Goal: Obtain resource: Obtain resource

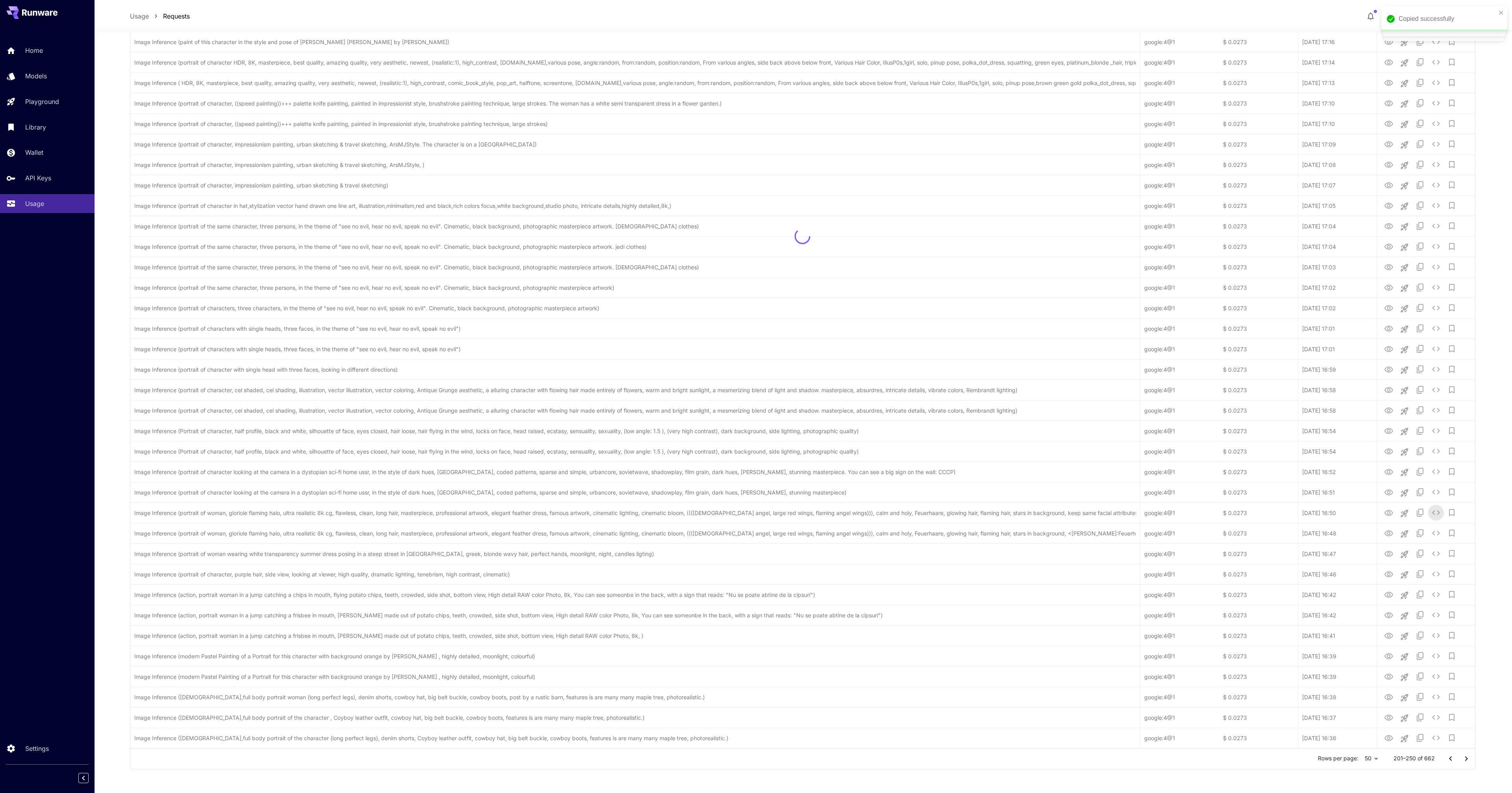
click at [1391, 490] on div at bounding box center [802, 236] width 1345 height 1024
click at [1391, 491] on div at bounding box center [802, 236] width 1345 height 1024
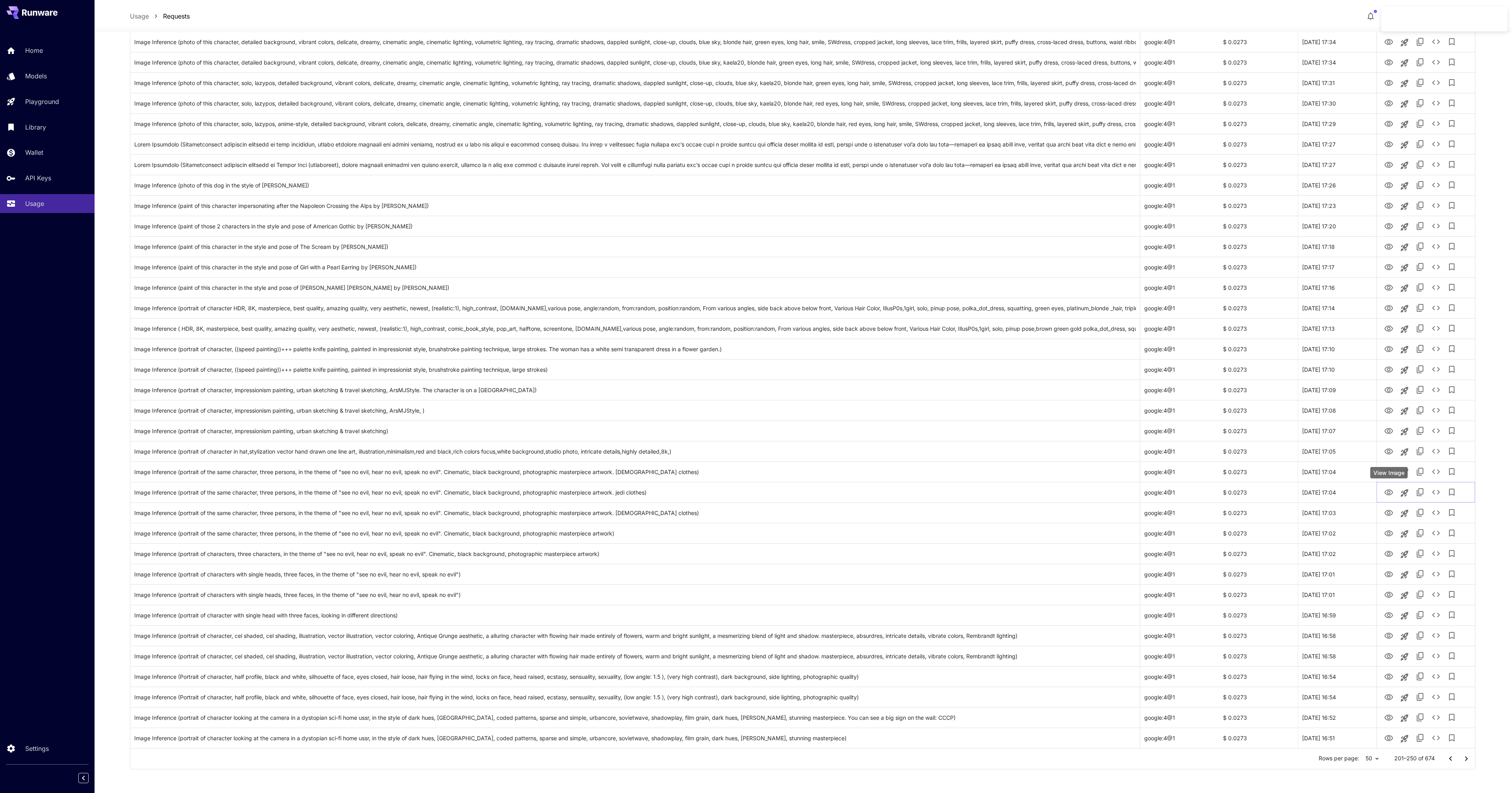
click at [1391, 491] on icon "View Image" at bounding box center [1389, 492] width 9 height 9
click at [1388, 471] on icon "View Image" at bounding box center [1389, 472] width 9 height 6
click at [1392, 468] on icon "View Image" at bounding box center [1389, 472] width 9 height 9
click at [1437, 473] on icon "See details" at bounding box center [1436, 472] width 9 height 9
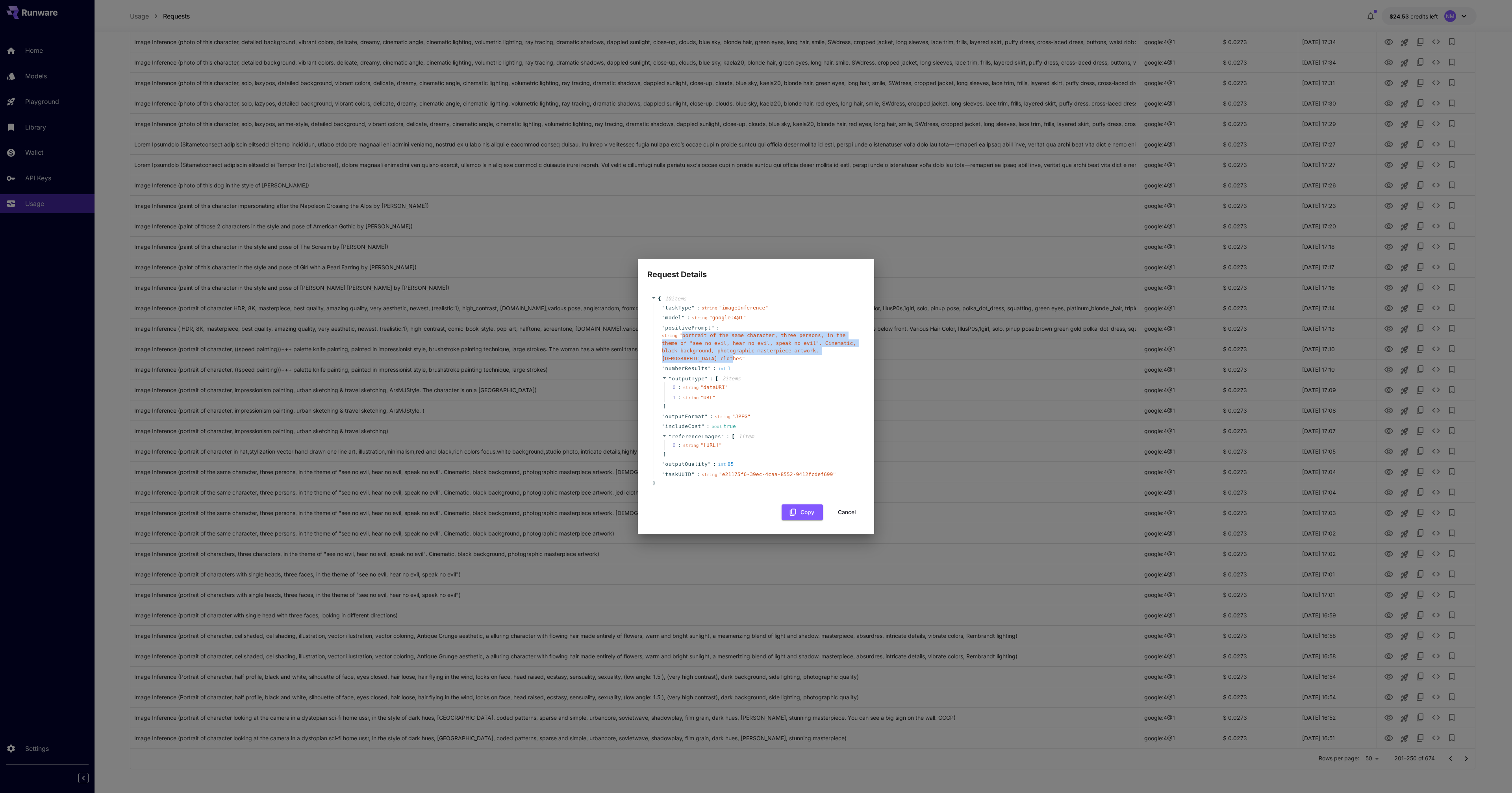
drag, startPoint x: 683, startPoint y: 329, endPoint x: 705, endPoint y: 351, distance: 31.1
click at [705, 351] on span "" portrait of the same character, three persons, in the theme of "see no evil, …" at bounding box center [759, 347] width 194 height 29
copy span "portrait of the same character, three persons, in the theme of "see no evil, he…"
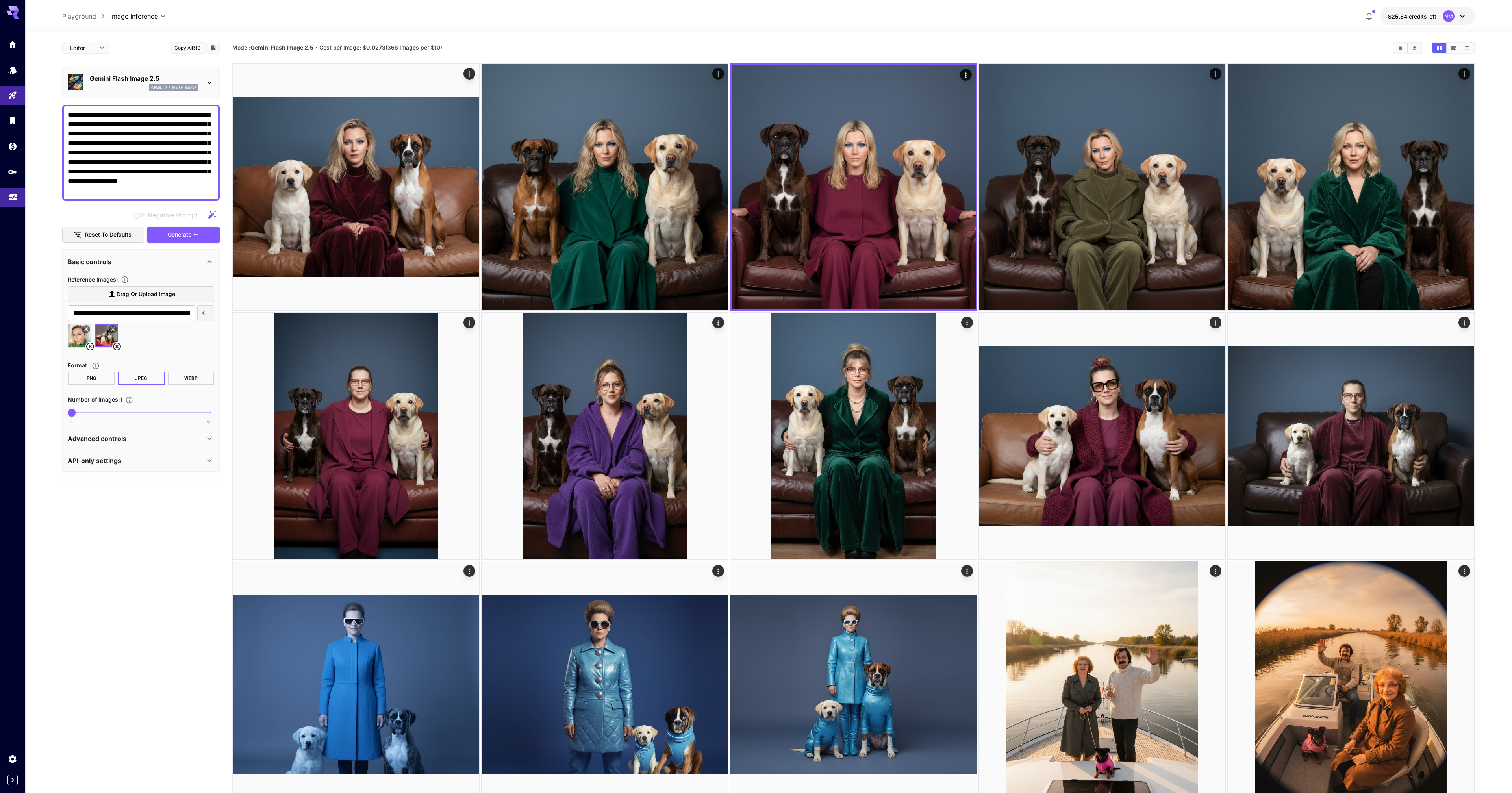
click at [12, 200] on icon "Usage" at bounding box center [14, 195] width 9 height 9
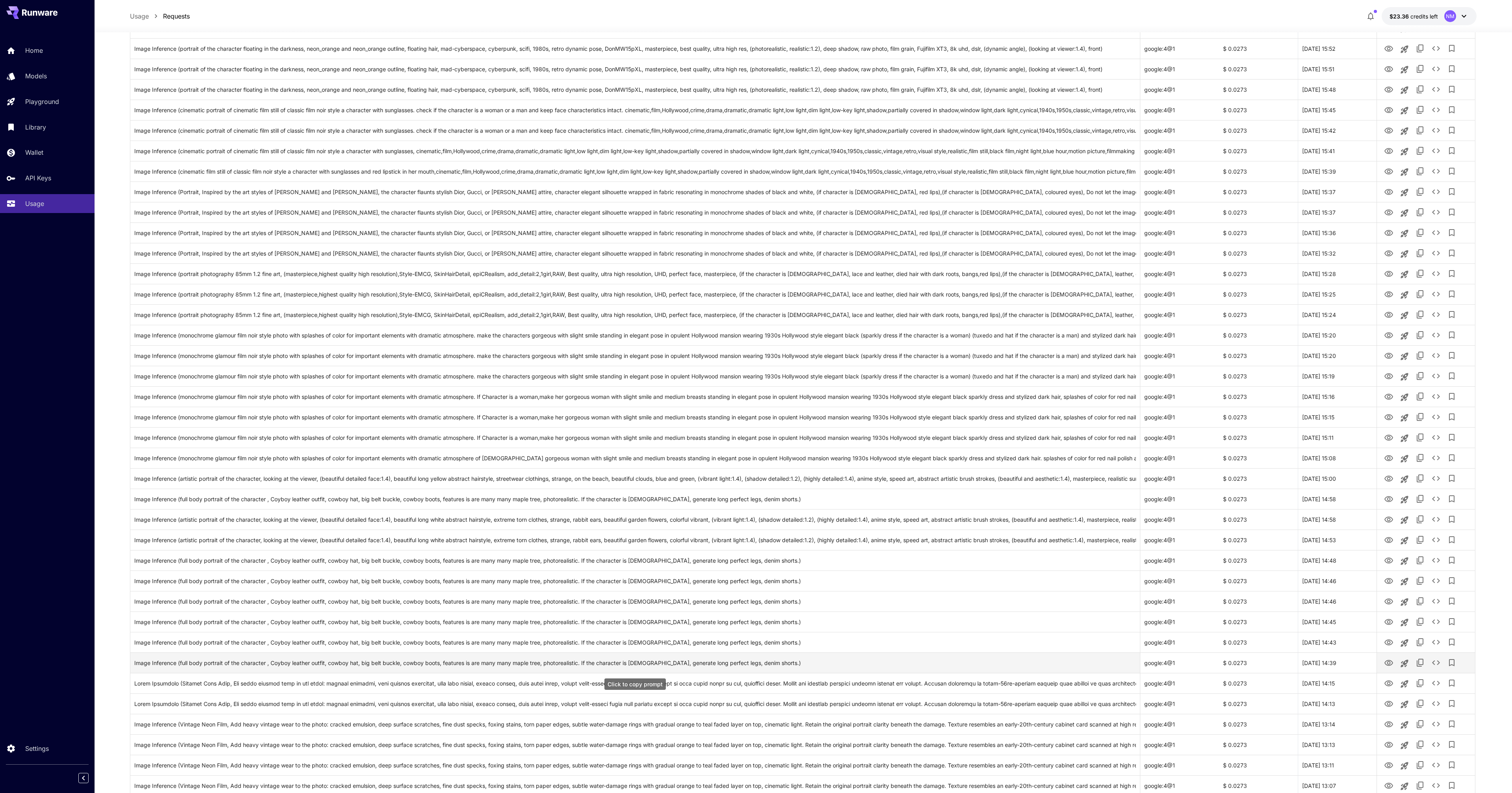
scroll to position [430, 0]
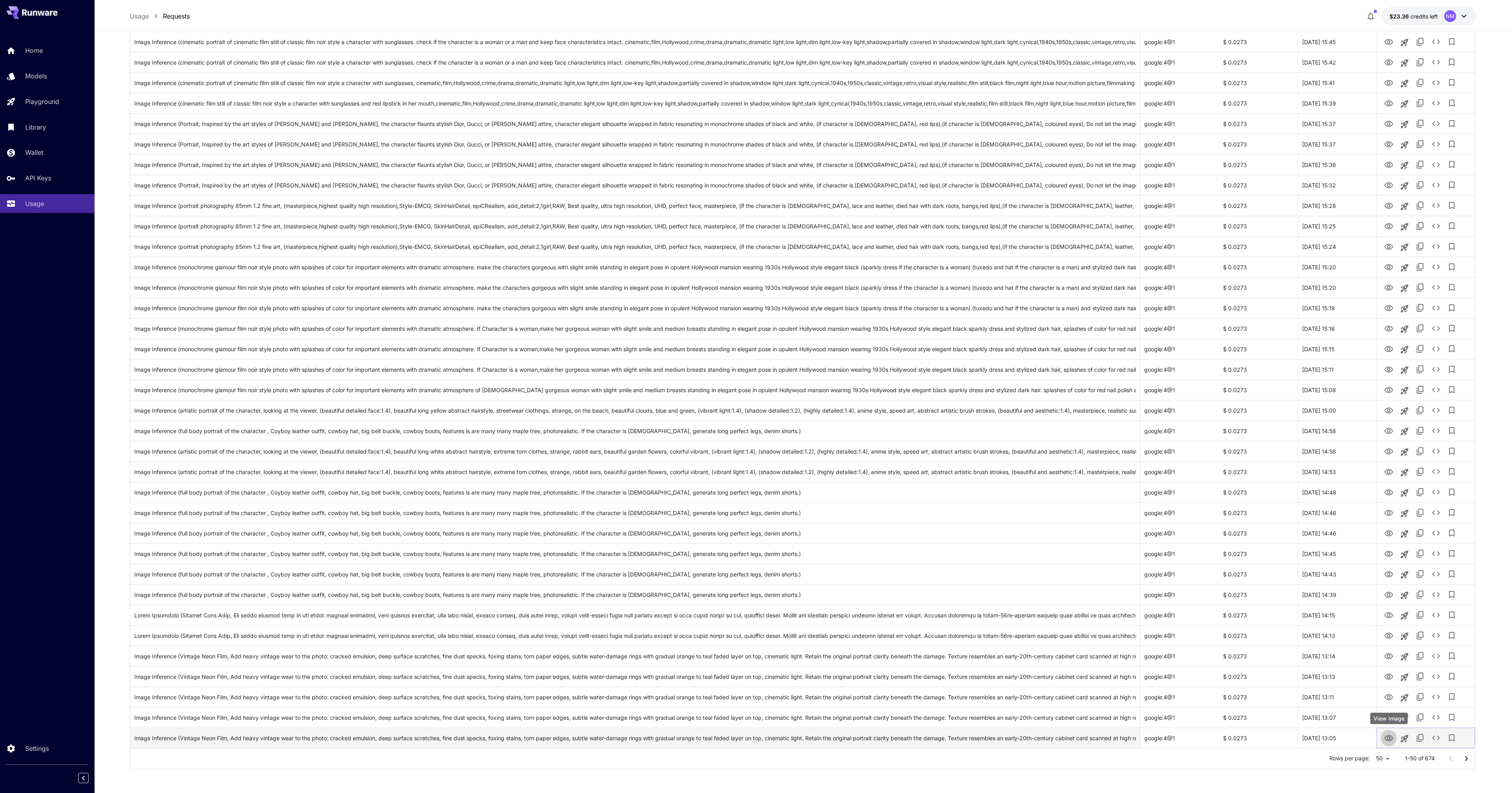
click at [1388, 736] on icon "View Image" at bounding box center [1389, 738] width 9 height 6
click at [1392, 718] on icon "View Image" at bounding box center [1389, 718] width 9 height 6
click at [1465, 757] on icon "Go to next page" at bounding box center [1466, 758] width 3 height 5
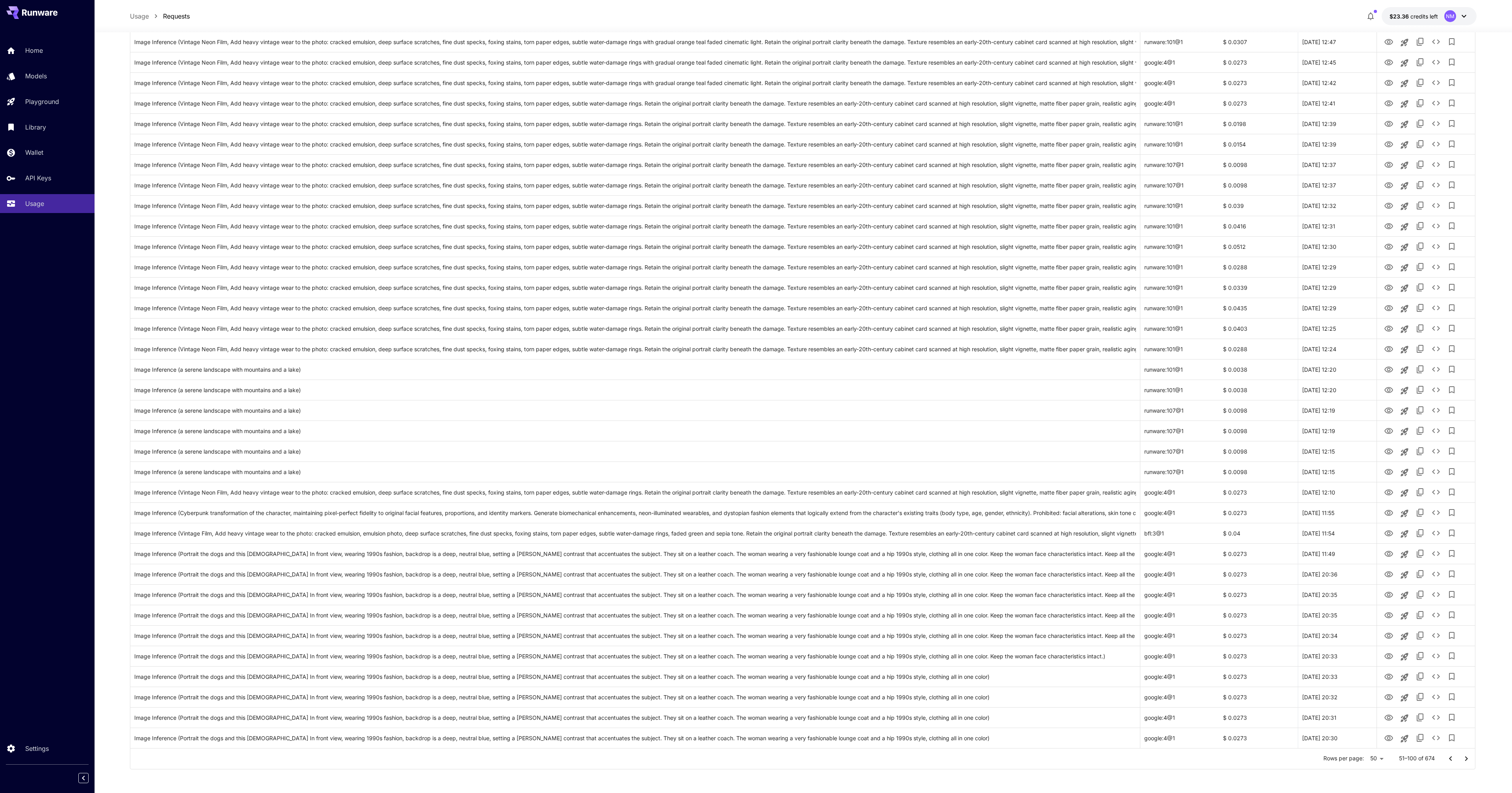
click at [1370, 758] on body "**********" at bounding box center [756, 181] width 1512 height 1223
click at [1375, 775] on li "100" at bounding box center [1377, 777] width 23 height 14
type input "***"
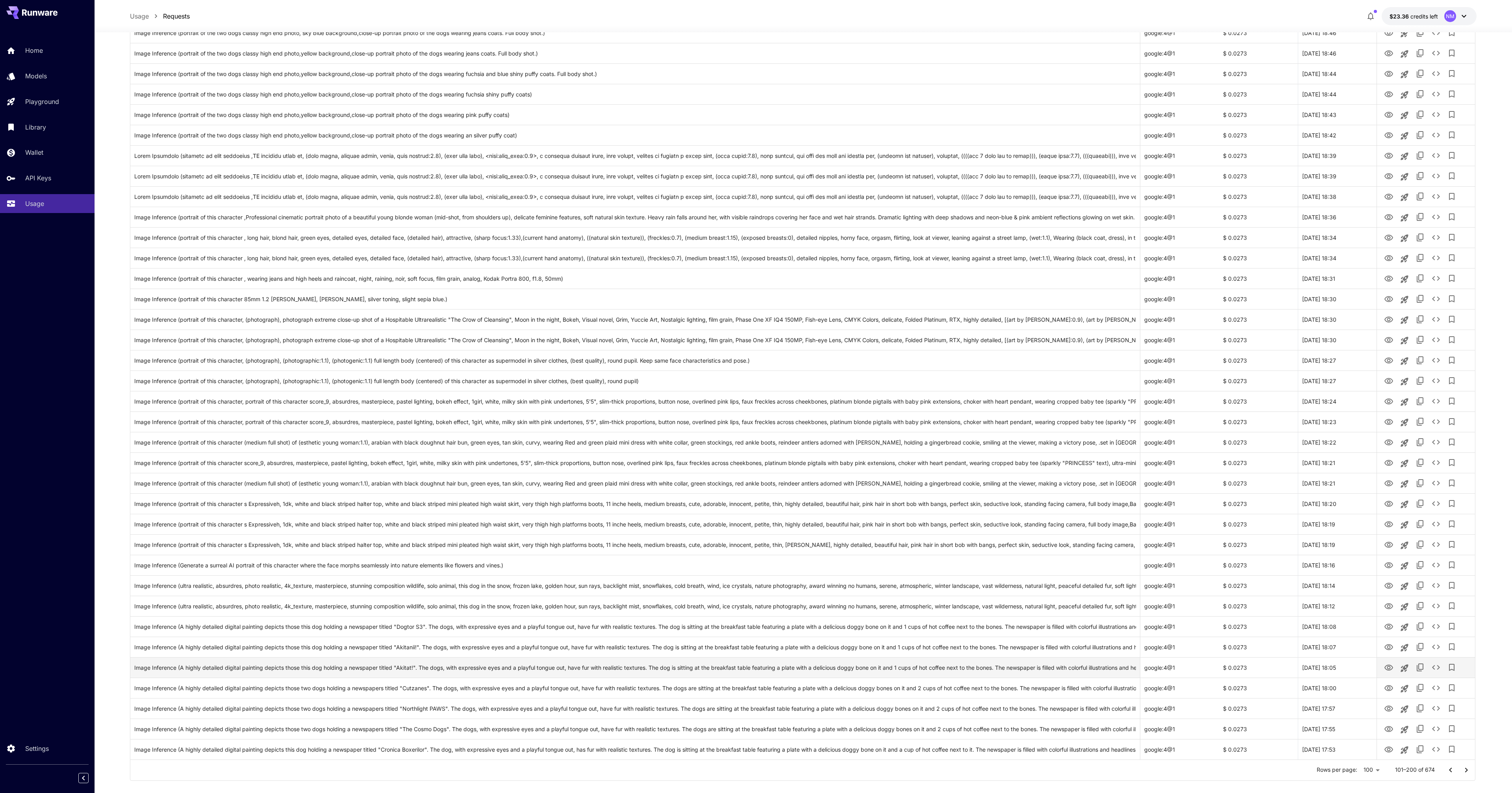
scroll to position [1454, 0]
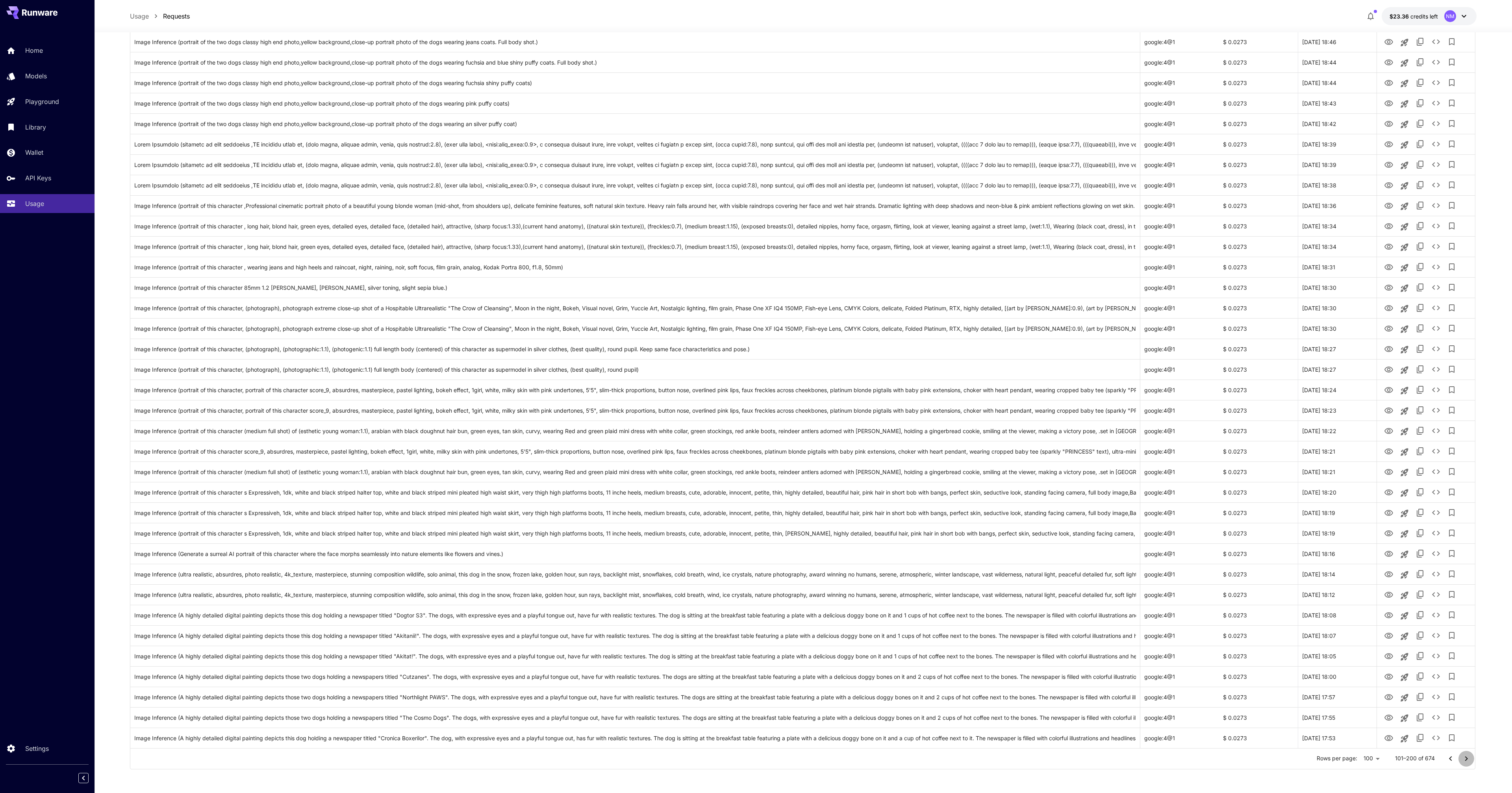
click at [1465, 755] on icon "Go to next page" at bounding box center [1466, 759] width 9 height 9
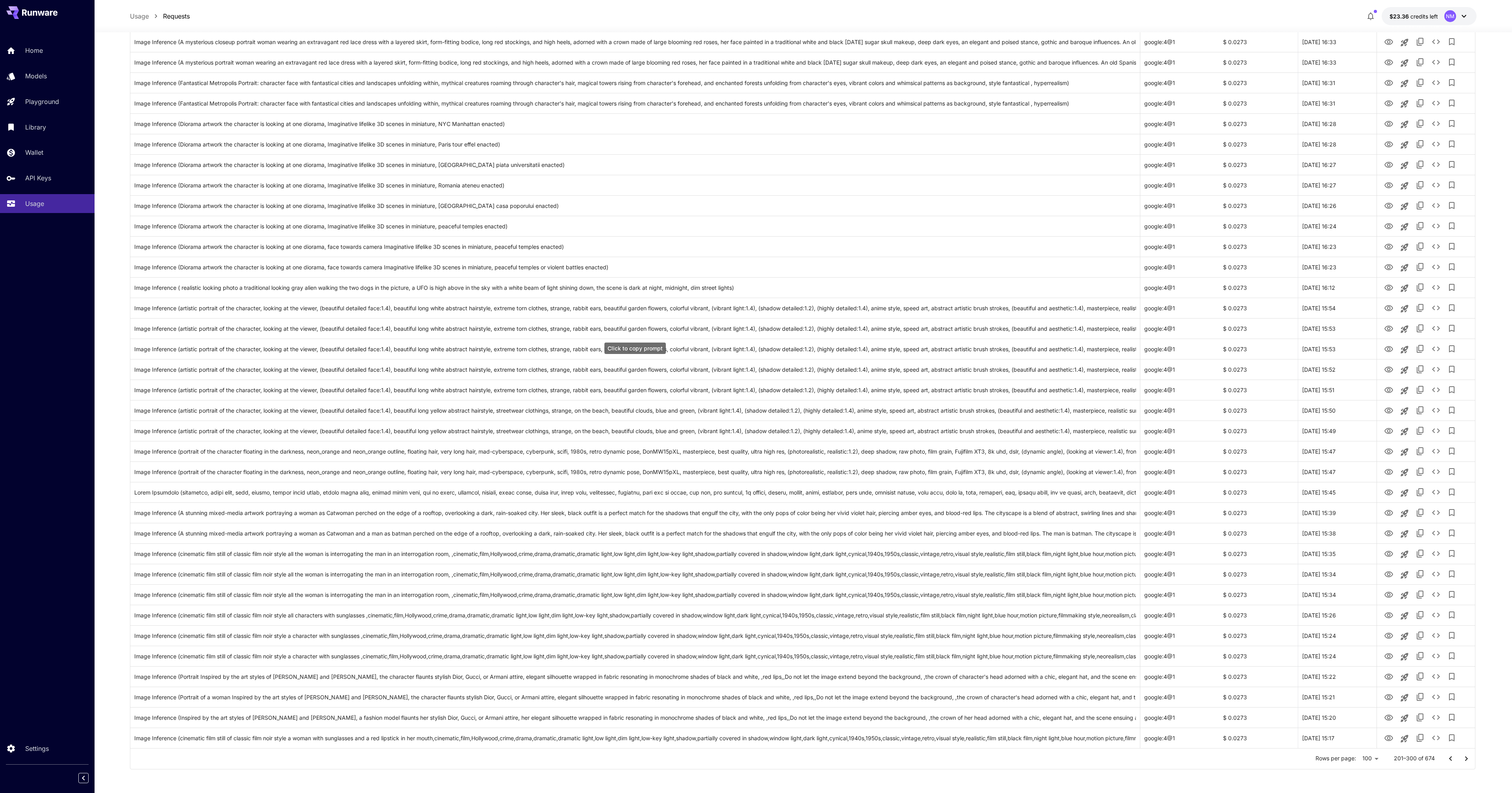
scroll to position [505, 0]
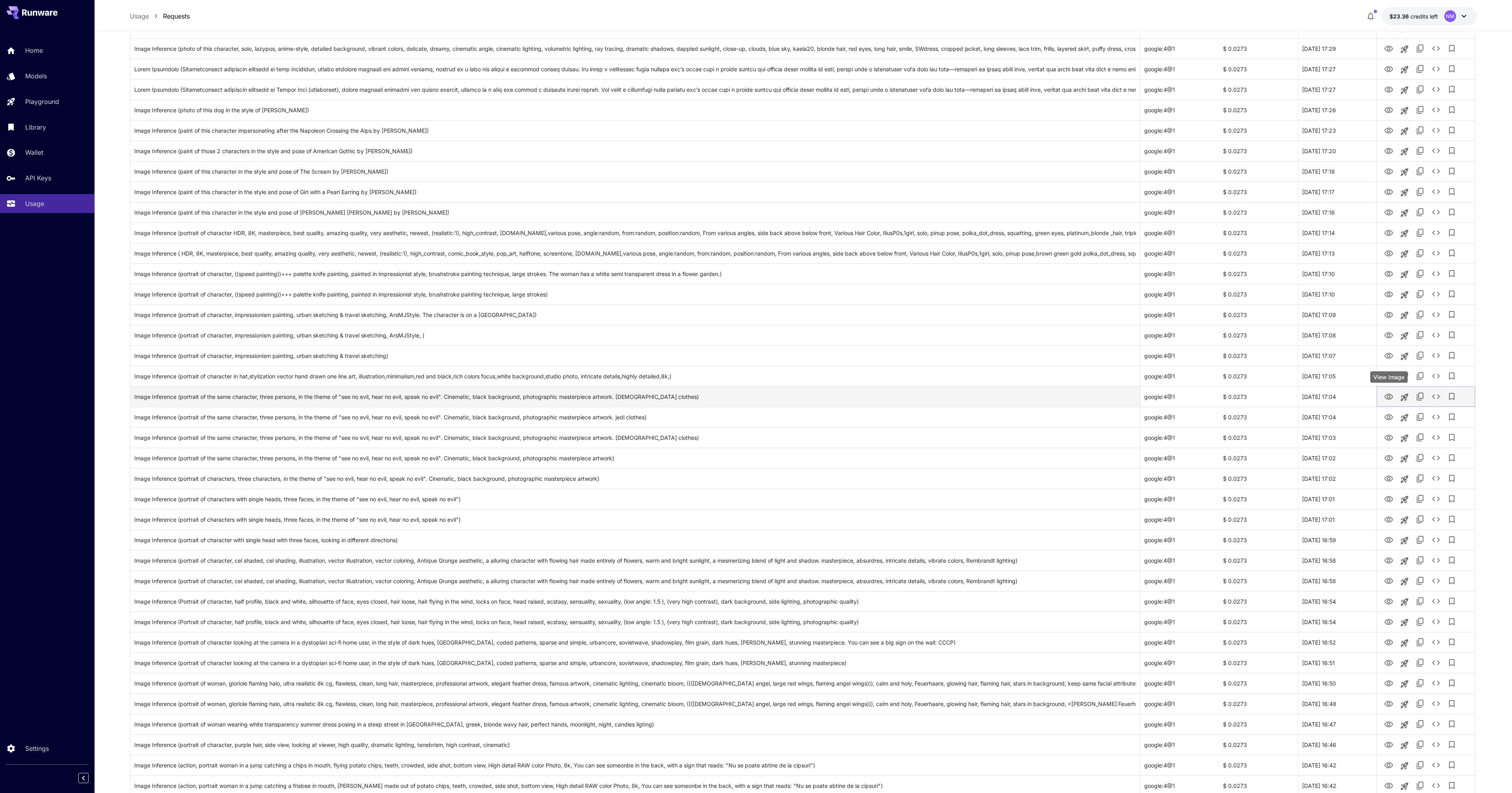
click at [1392, 397] on icon "View Image" at bounding box center [1389, 397] width 9 height 6
click at [1439, 396] on icon "See details" at bounding box center [1436, 397] width 8 height 5
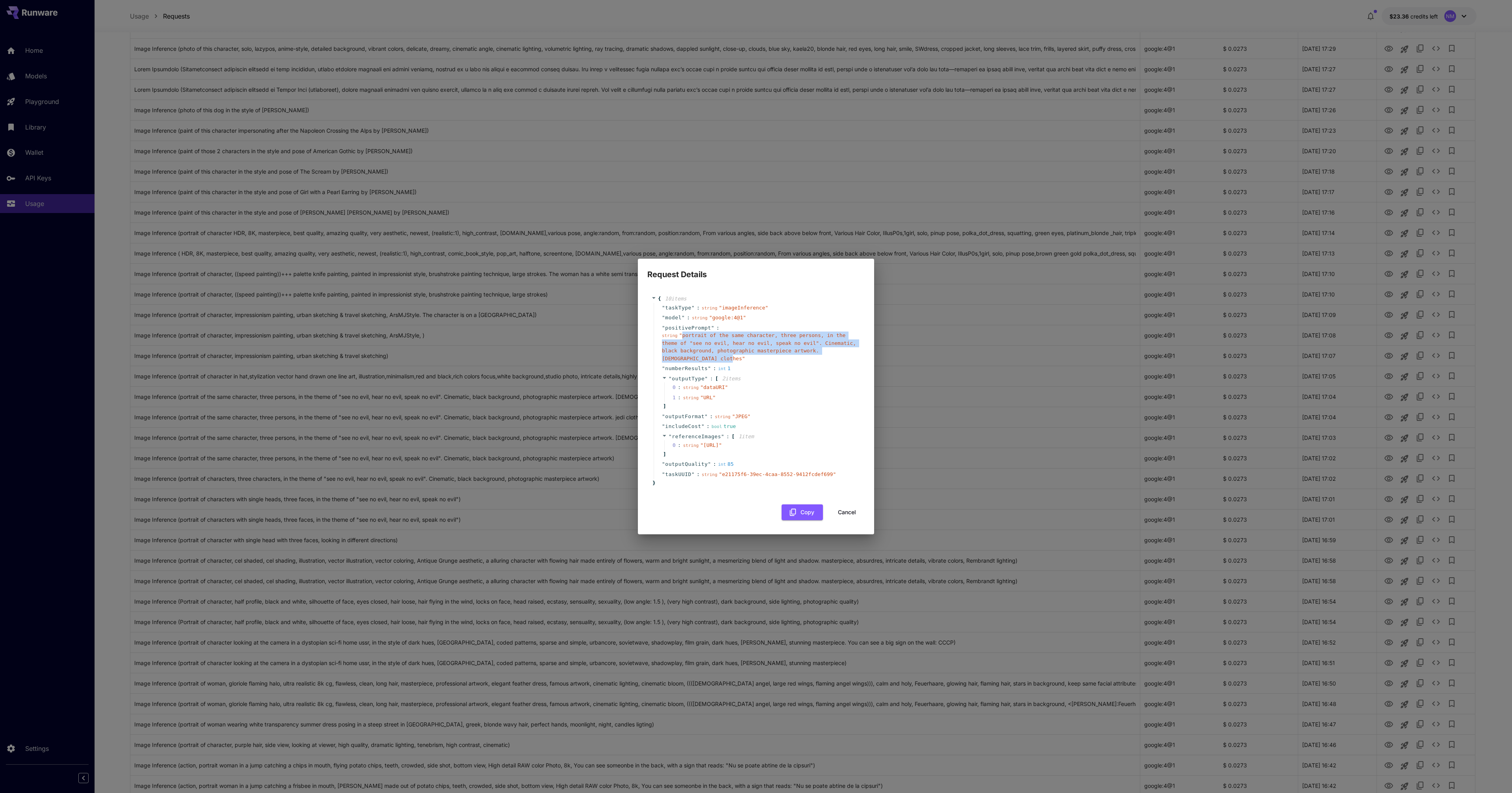
drag, startPoint x: 681, startPoint y: 328, endPoint x: 704, endPoint y: 353, distance: 34.0
click at [704, 353] on div "string " portrait of the same character, three persons, in the theme of "see no…" at bounding box center [759, 347] width 194 height 31
copy span "portrait of the same character, three persons, in the theme of "see no evil, he…"
click at [849, 516] on button "Cancel" at bounding box center [847, 512] width 35 height 16
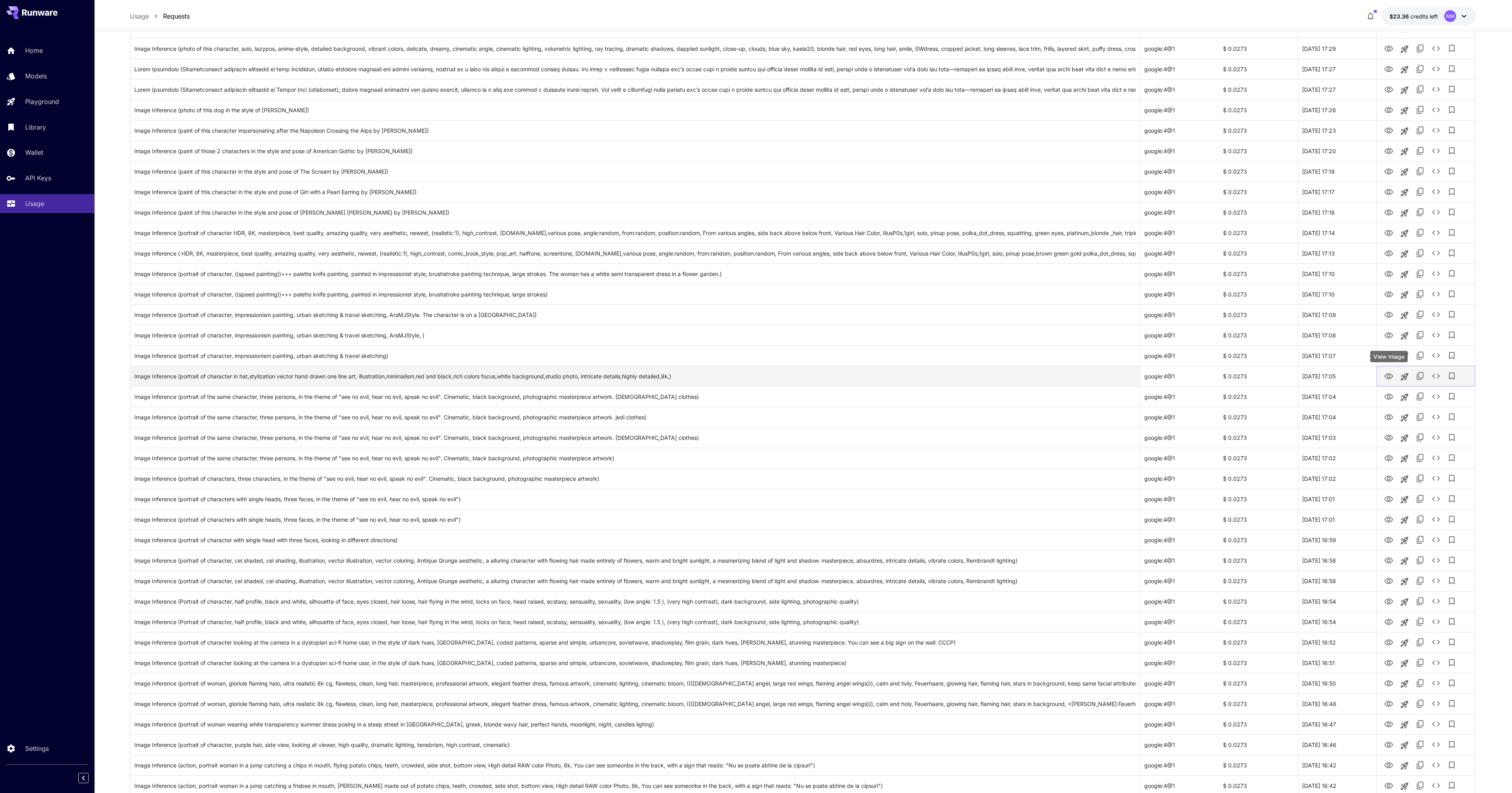
click at [1389, 374] on icon "View Image" at bounding box center [1389, 376] width 9 height 6
click at [1390, 355] on icon "View Image" at bounding box center [1389, 356] width 9 height 6
click at [1388, 338] on icon "View Image" at bounding box center [1389, 335] width 9 height 6
click at [1388, 338] on icon "View Image" at bounding box center [1389, 335] width 9 height 6
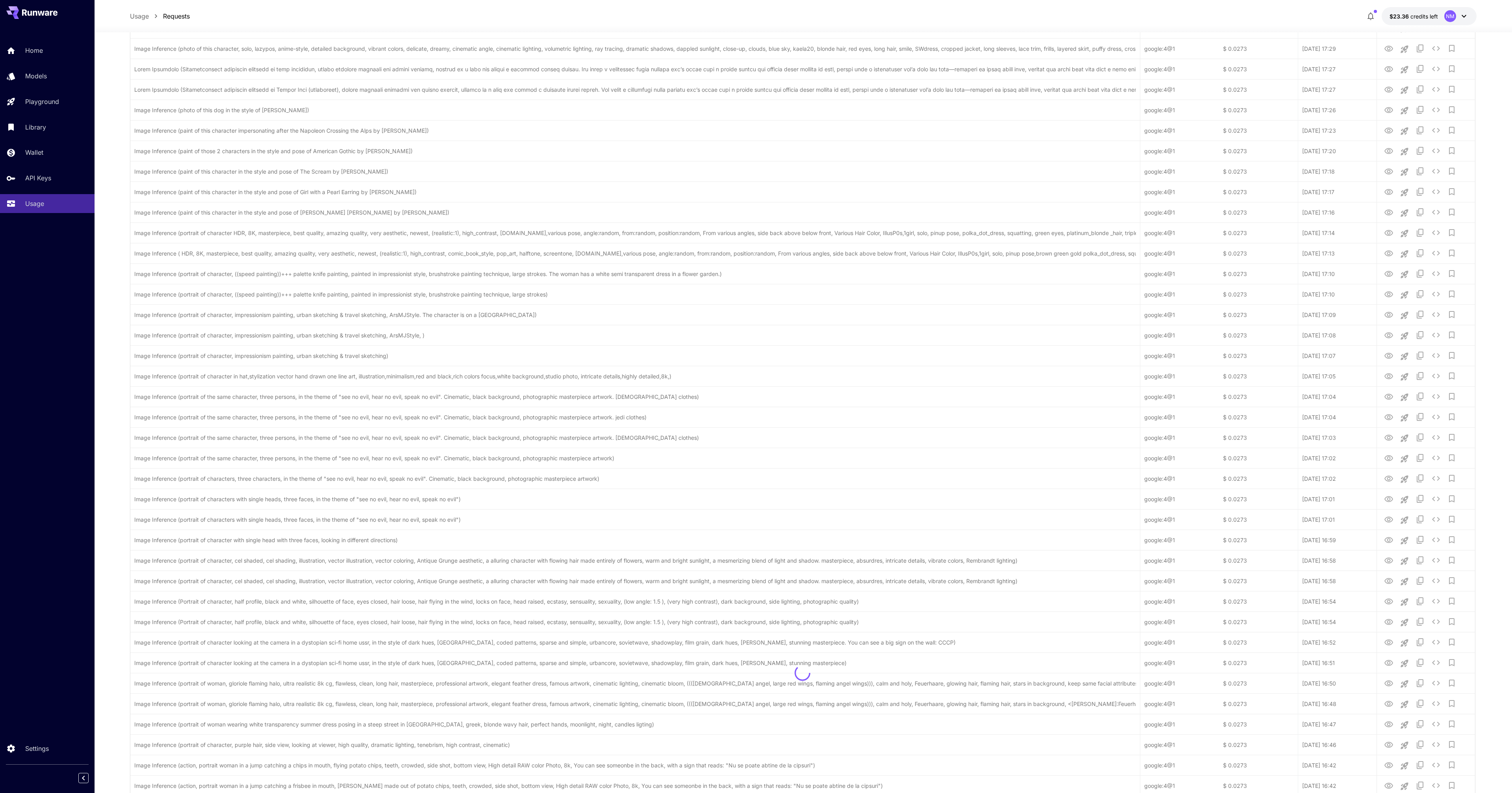
click at [255, 329] on div at bounding box center [802, 673] width 1345 height 2047
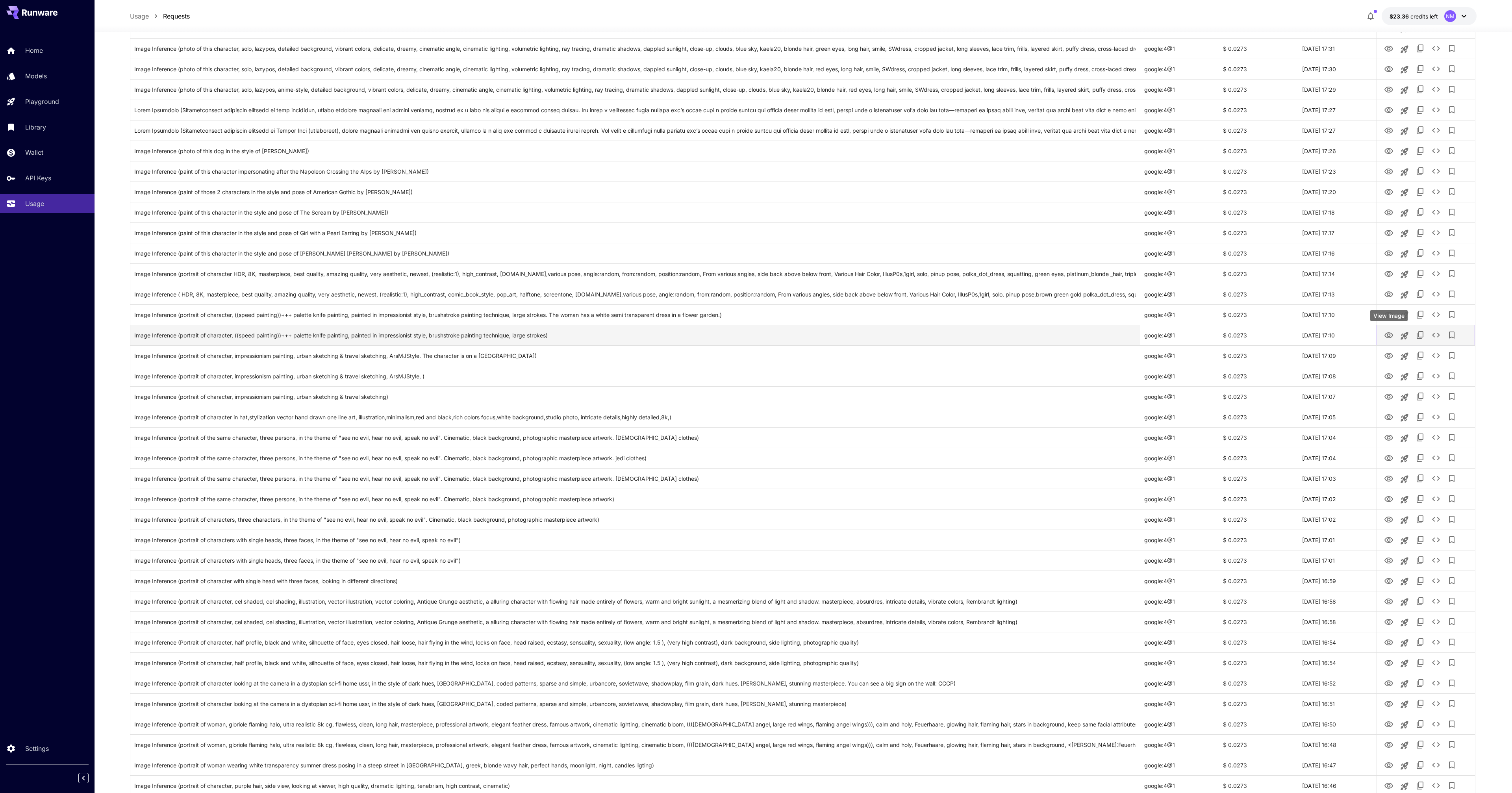
click at [1391, 338] on icon "View Image" at bounding box center [1389, 336] width 9 height 9
click at [1390, 314] on body "**********" at bounding box center [756, 618] width 1512 height 2247
click at [1387, 316] on icon "View Image" at bounding box center [1389, 315] width 9 height 9
click at [1385, 339] on icon "View Image" at bounding box center [1389, 336] width 9 height 9
click at [1388, 376] on icon "View Image" at bounding box center [1389, 376] width 9 height 9
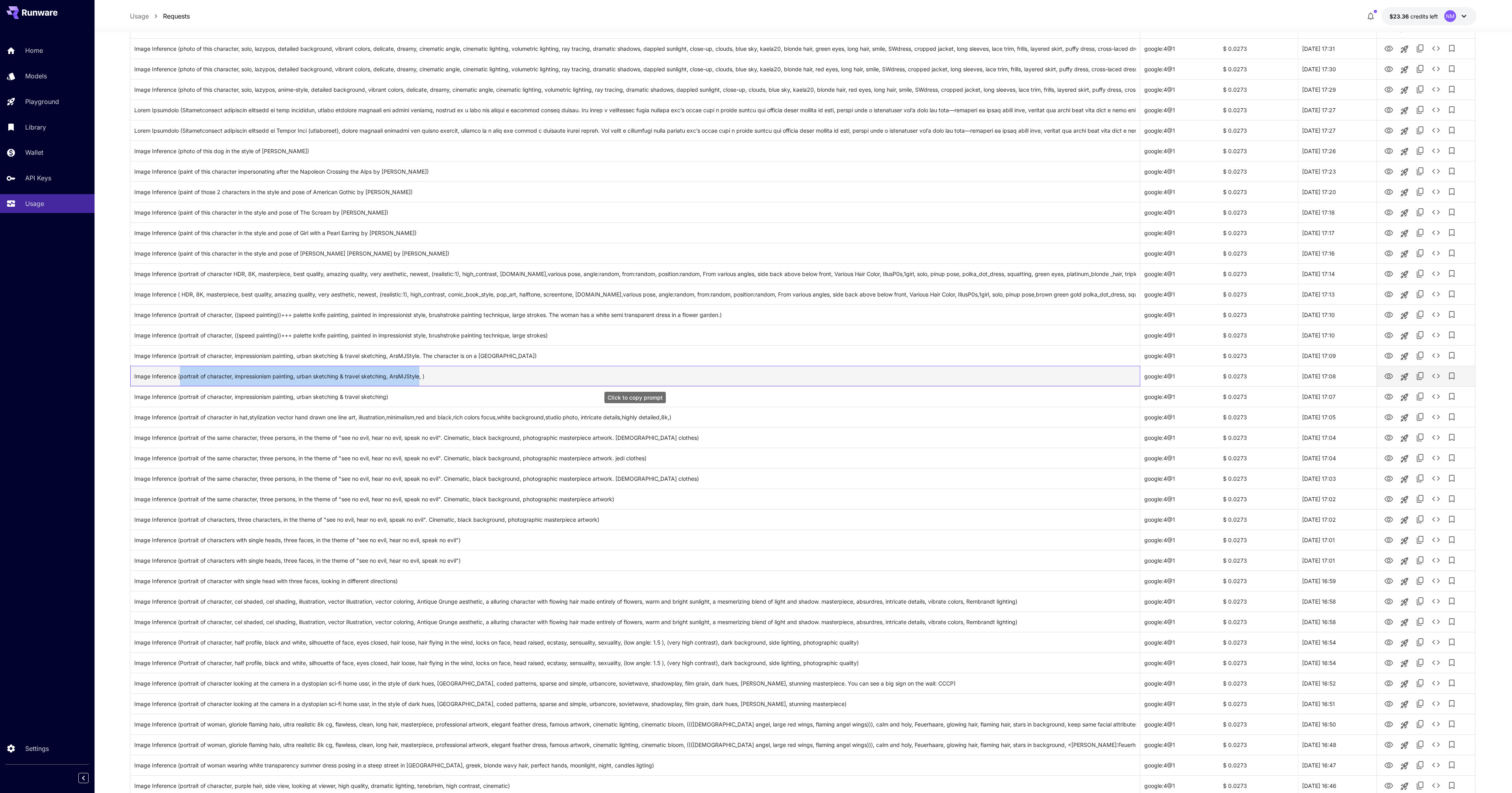
drag, startPoint x: 421, startPoint y: 376, endPoint x: 180, endPoint y: 380, distance: 241.0
click at [180, 380] on div "Image Inference (portrait of character, impressionism painting, urban sketching…" at bounding box center [635, 376] width 1002 height 20
copy div "portrait of character, impressionism painting, urban sketching & travel sketchi…"
